Goal: Task Accomplishment & Management: Use online tool/utility

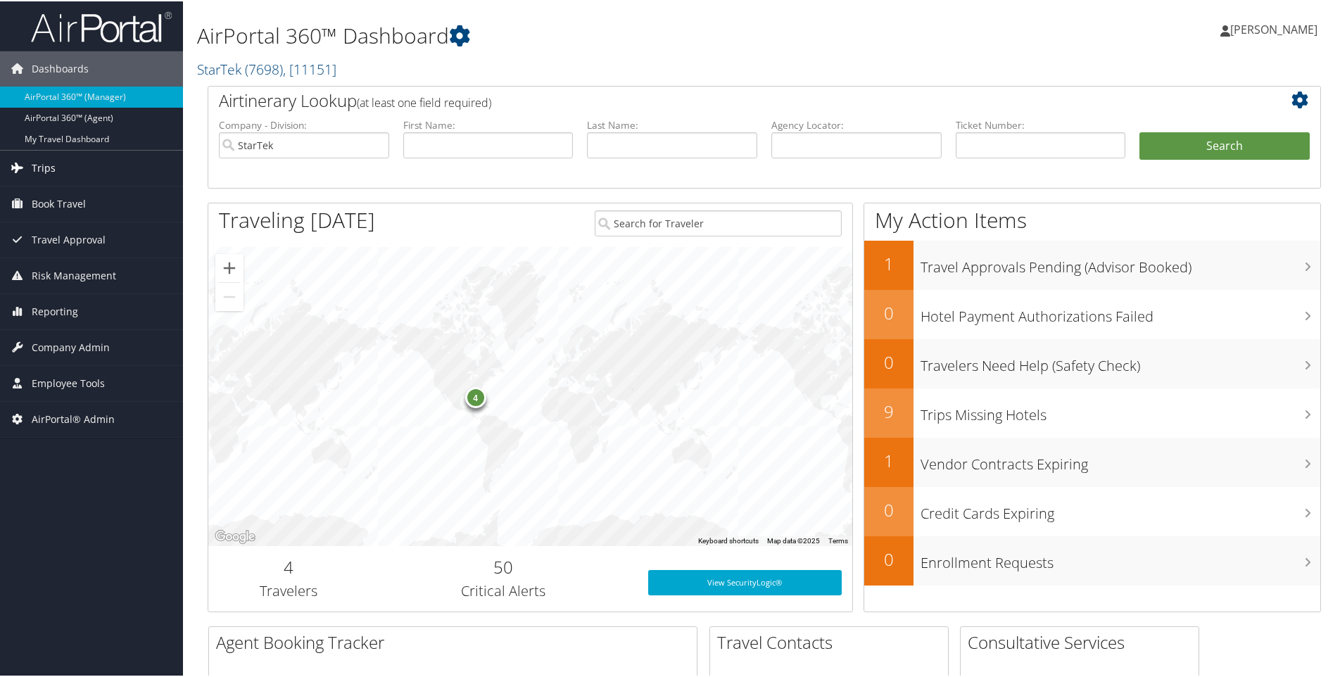
click at [37, 162] on span "Trips" at bounding box center [44, 166] width 24 height 35
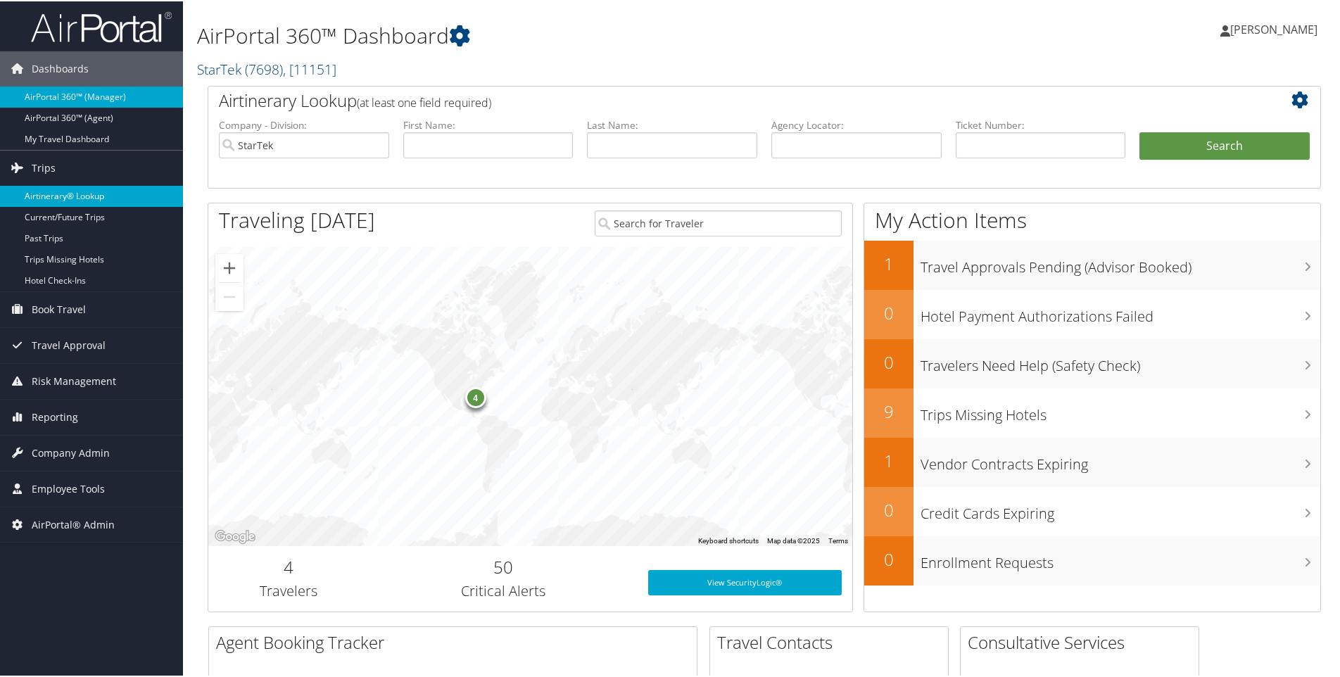
click at [39, 189] on link "Airtinerary® Lookup" at bounding box center [91, 194] width 183 height 21
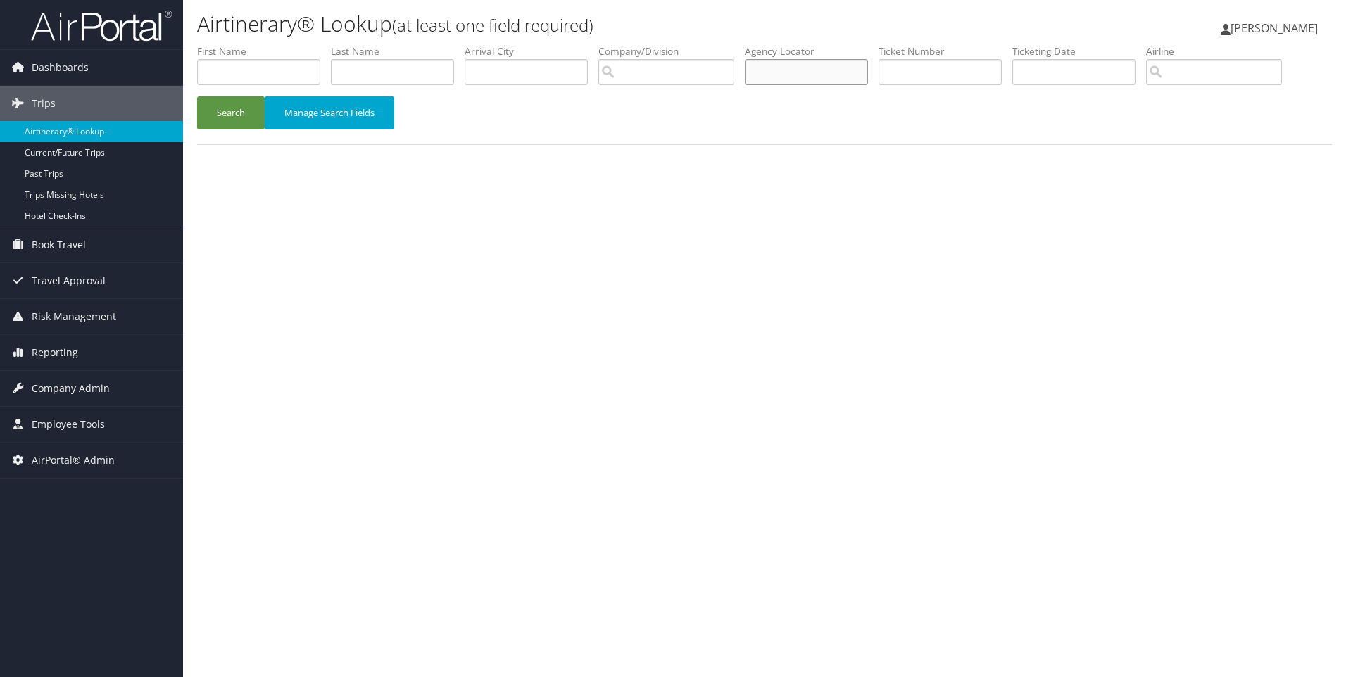
click at [821, 75] on input "text" at bounding box center [806, 72] width 123 height 26
type input "bzj9n1"
click at [197, 96] on button "Search" at bounding box center [231, 112] width 68 height 33
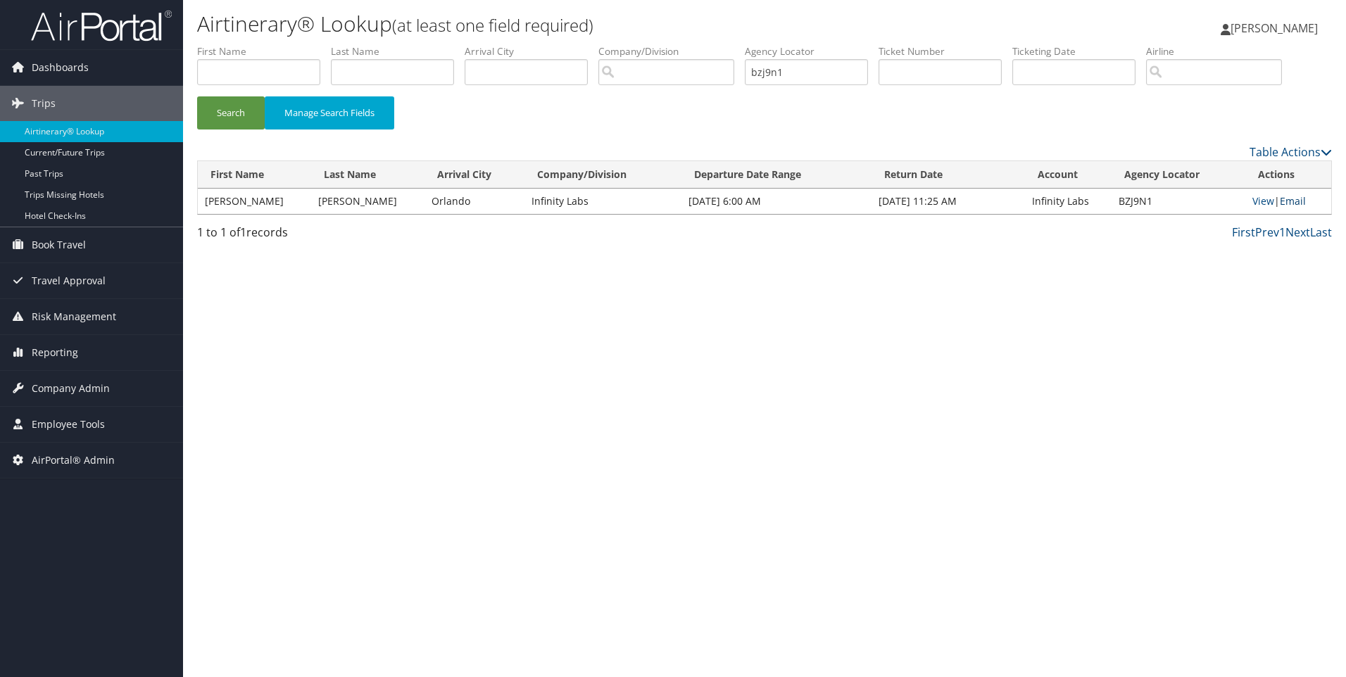
click at [1295, 202] on link "Email" at bounding box center [1293, 200] width 26 height 13
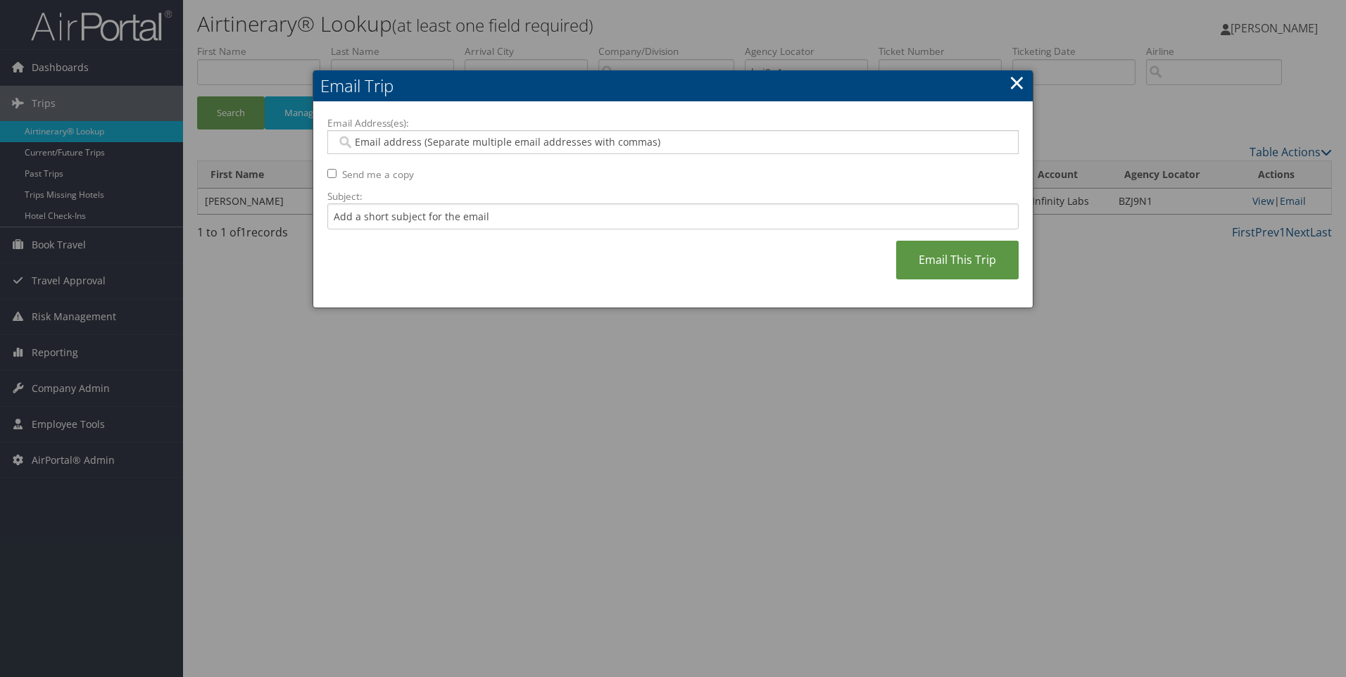
click at [503, 144] on input "Email Address(es):" at bounding box center [672, 142] width 672 height 14
type input "[PERSON_NAME][EMAIL_ADDRESS][PERSON_NAME][DOMAIN_NAME]"
click at [950, 259] on link "Email This Trip" at bounding box center [957, 260] width 122 height 39
